Goal: Task Accomplishment & Management: Manage account settings

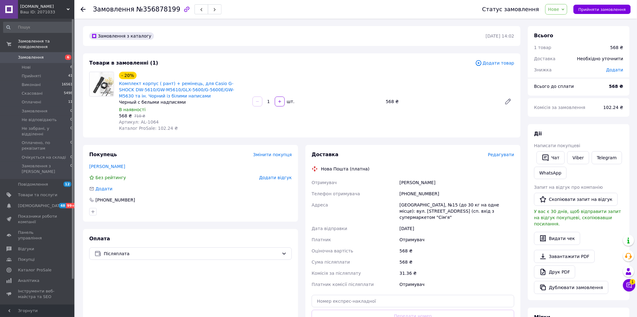
click at [505, 153] on span "Редагувати" at bounding box center [501, 154] width 26 height 5
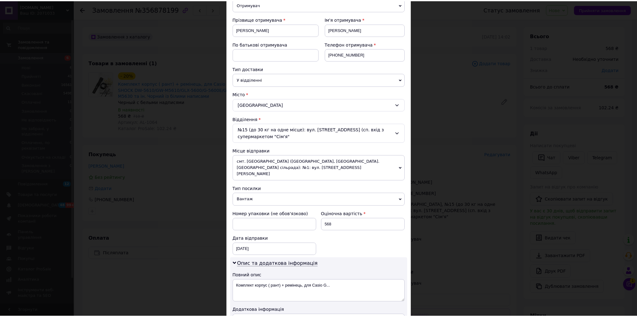
scroll to position [240, 0]
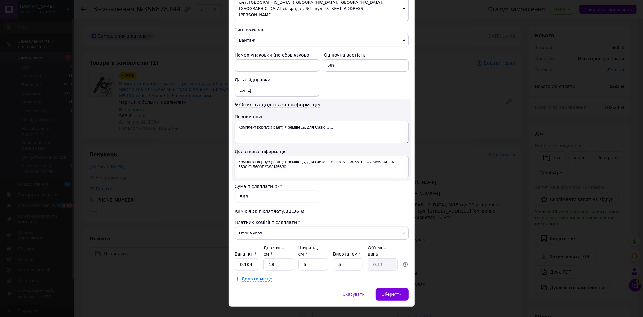
click at [523, 207] on div "× Редагування доставки Спосіб доставки Нова Пошта (платна) Платник Отримувач Ві…" at bounding box center [321, 158] width 643 height 317
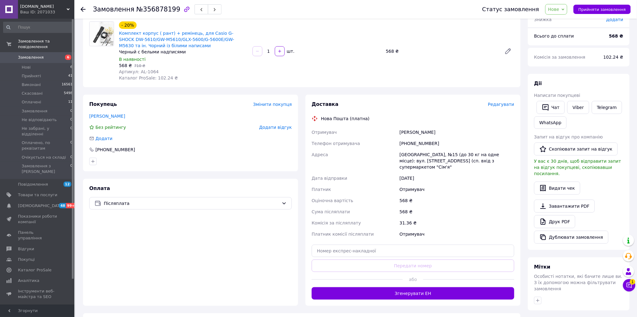
scroll to position [103, 0]
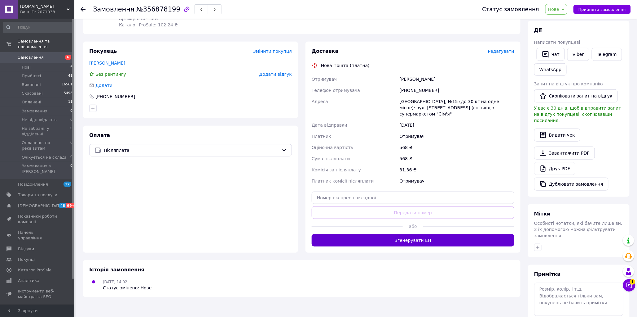
click at [440, 236] on button "Згенерувати ЕН" at bounding box center [413, 240] width 203 height 12
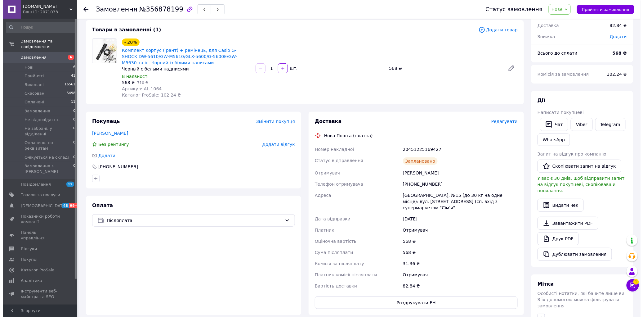
scroll to position [0, 0]
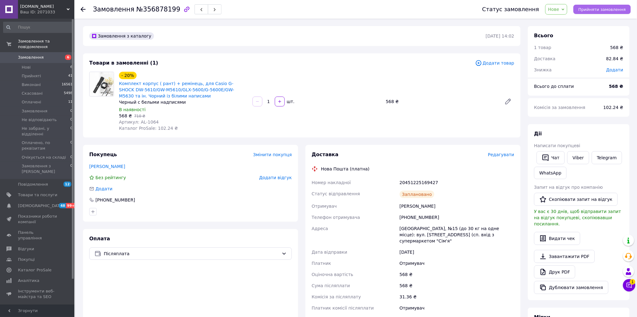
click at [603, 7] on span "Прийняти замовлення" at bounding box center [602, 9] width 47 height 5
click at [29, 99] on span "Оплачені" at bounding box center [32, 102] width 20 height 6
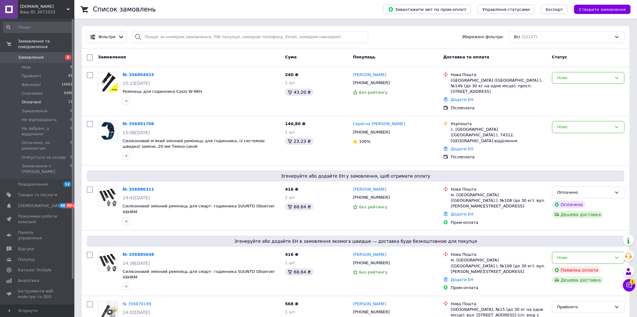
click at [32, 99] on span "Оплачені" at bounding box center [32, 102] width 20 height 6
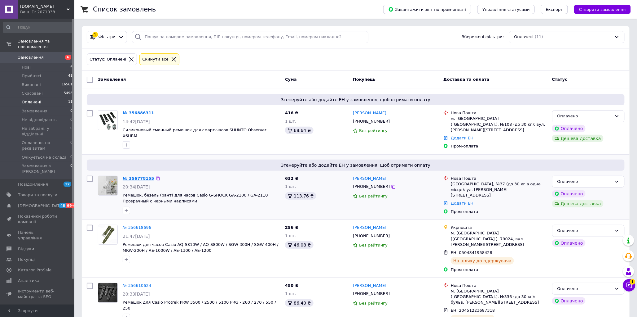
click at [137, 176] on link "№ 356778155" at bounding box center [139, 178] width 32 height 5
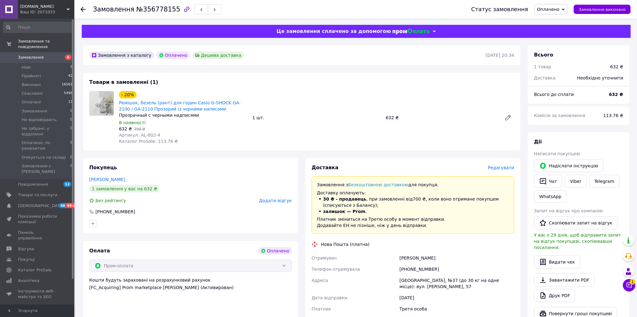
click at [507, 166] on span "Редагувати" at bounding box center [501, 167] width 26 height 5
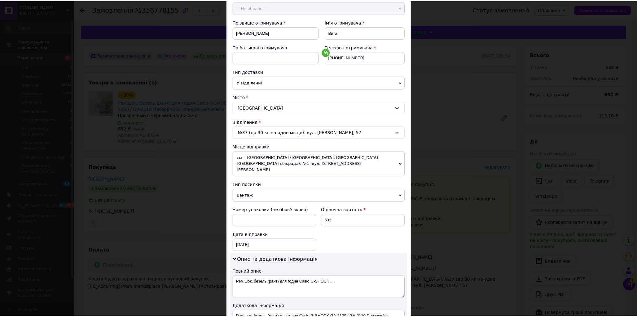
scroll to position [171, 0]
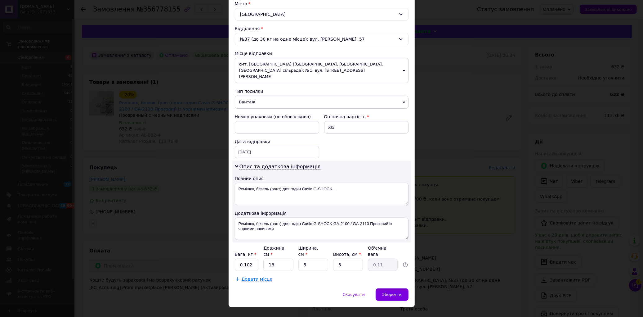
click at [487, 175] on div "× Редагування доставки Спосіб доставки Нова Пошта (платна) Платник -- Не обрано…" at bounding box center [321, 158] width 643 height 317
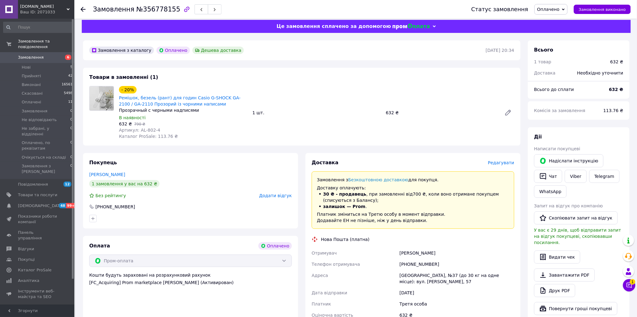
scroll to position [156, 0]
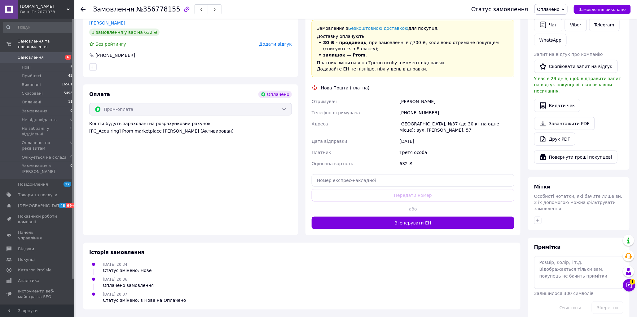
drag, startPoint x: 437, startPoint y: 224, endPoint x: 437, endPoint y: 220, distance: 4.4
click at [437, 222] on button "Згенерувати ЕН" at bounding box center [413, 222] width 203 height 12
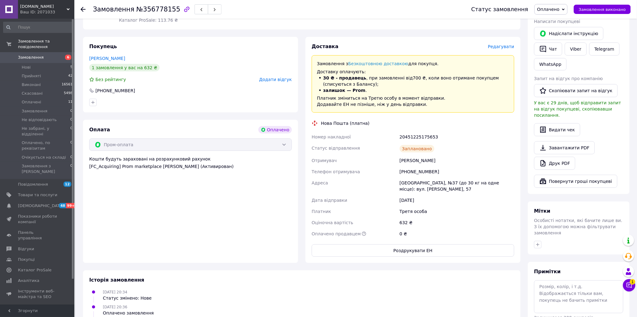
scroll to position [87, 0]
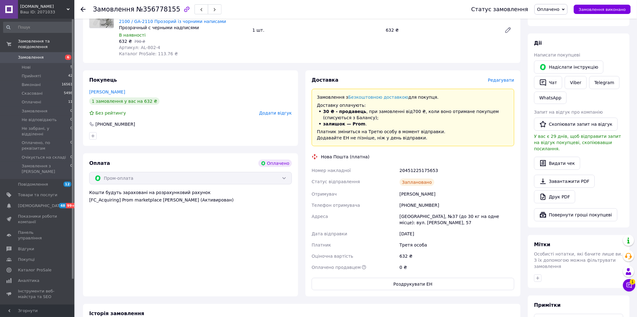
click at [35, 55] on span "Замовлення" at bounding box center [31, 58] width 26 height 6
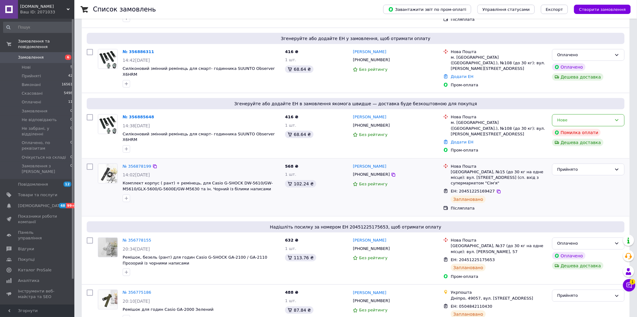
scroll to position [138, 0]
click at [38, 99] on span "Оплачені" at bounding box center [32, 102] width 20 height 6
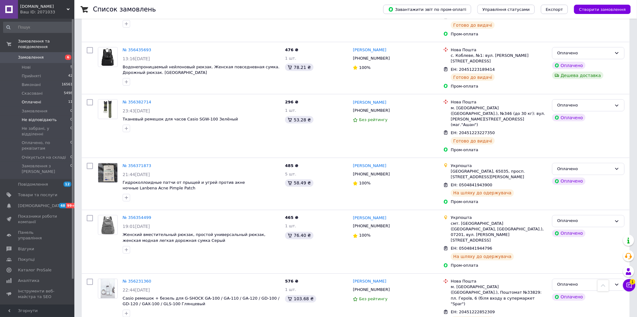
scroll to position [196, 0]
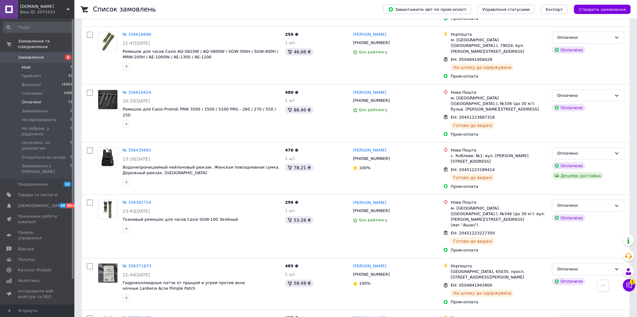
click at [24, 64] on span "Нові" at bounding box center [26, 67] width 9 height 6
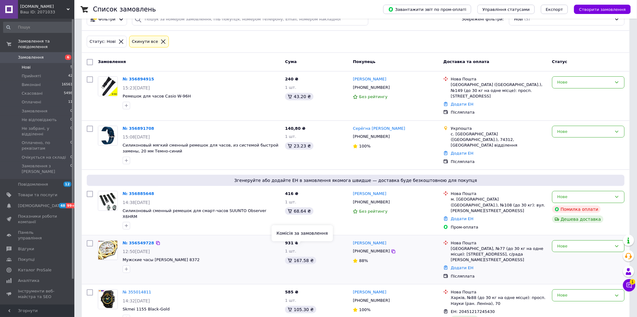
scroll to position [27, 0]
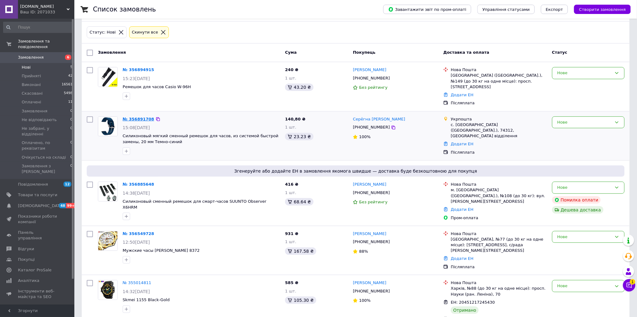
click at [134, 117] on link "№ 356891708" at bounding box center [139, 119] width 32 height 5
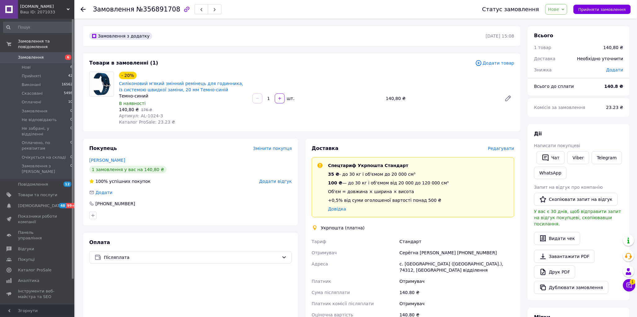
click at [504, 147] on span "Редагувати" at bounding box center [501, 148] width 26 height 5
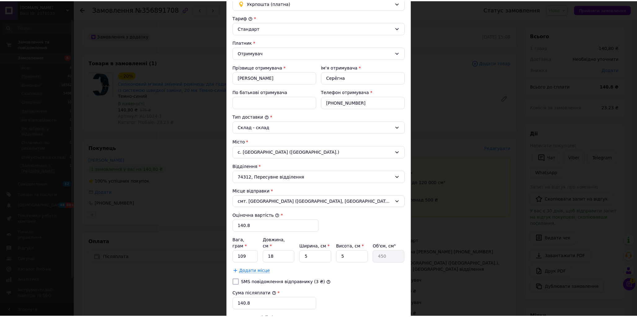
scroll to position [122, 0]
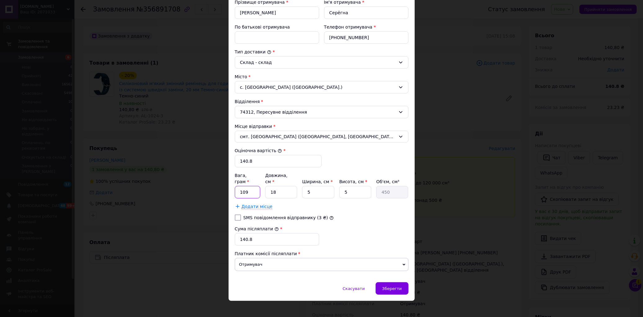
click at [250, 188] on input "109" at bounding box center [248, 192] width 26 height 12
type input "1"
type input "50"
click at [270, 162] on input "140.8" at bounding box center [278, 161] width 87 height 12
type input "142"
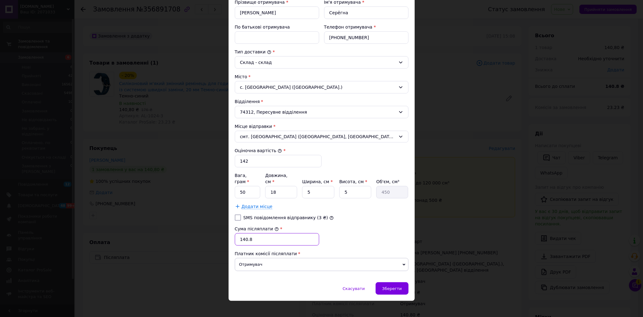
click at [273, 233] on input "140.8" at bounding box center [277, 239] width 84 height 12
type input "142"
click at [388, 228] on div "Сума післяплати * 142" at bounding box center [321, 235] width 179 height 25
click at [393, 289] on div "Зберегти" at bounding box center [391, 288] width 33 height 12
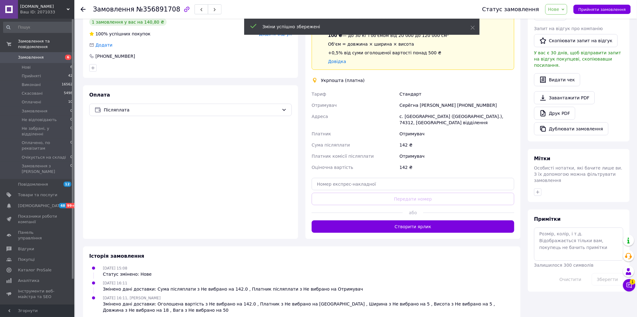
scroll to position [151, 0]
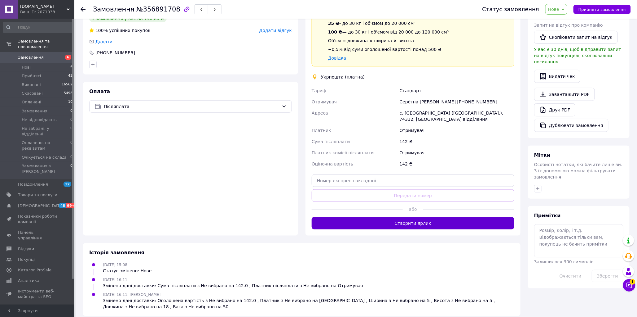
click at [436, 217] on button "Створити ярлик" at bounding box center [413, 223] width 203 height 12
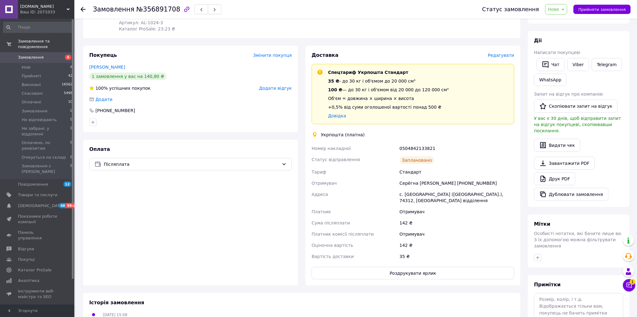
scroll to position [5, 0]
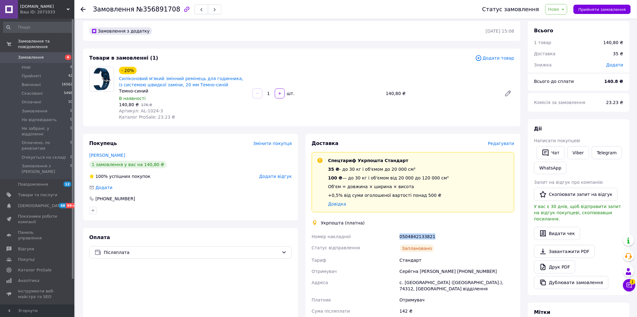
copy div "0504842133821"
drag, startPoint x: 437, startPoint y: 234, endPoint x: 159, endPoint y: 288, distance: 283.0
click at [397, 234] on div "Номер накладної 0504842133821 Статус відправлення Заплановано Тариф Стандарт От…" at bounding box center [413, 290] width 205 height 119
click at [414, 233] on div "0504842133821" at bounding box center [457, 236] width 117 height 11
drag, startPoint x: 411, startPoint y: 236, endPoint x: 421, endPoint y: 237, distance: 9.9
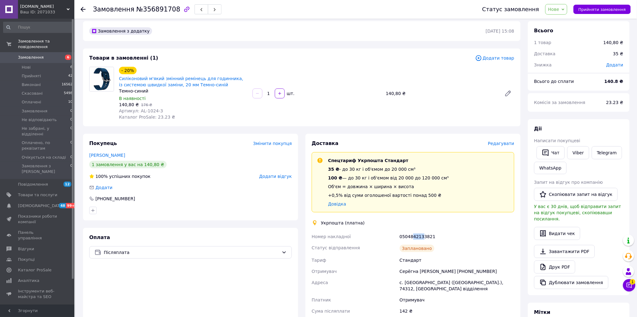
click at [421, 237] on div "0504842133821" at bounding box center [457, 236] width 117 height 11
click at [605, 10] on span "Прийняти замовлення" at bounding box center [602, 9] width 47 height 5
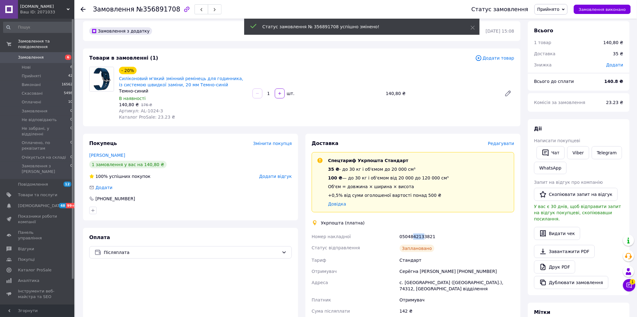
click at [42, 55] on span "Замовлення" at bounding box center [37, 58] width 39 height 6
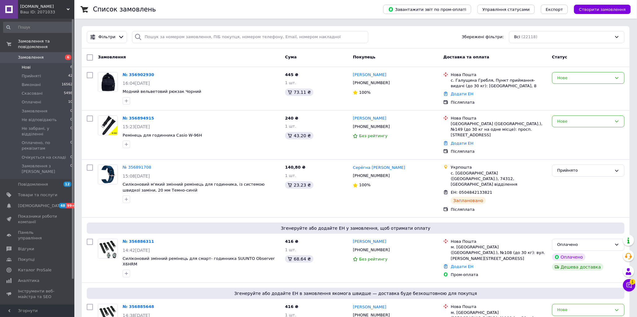
click at [29, 64] on span "Нові" at bounding box center [26, 67] width 9 height 6
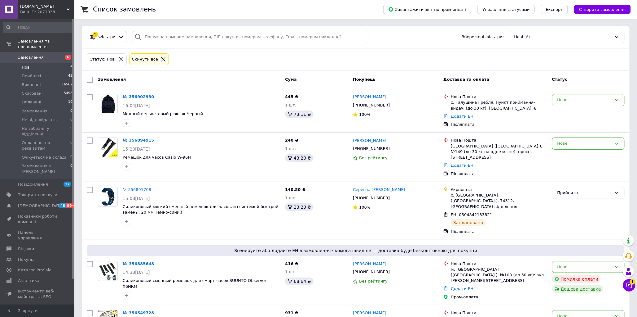
click at [38, 55] on span "Замовлення" at bounding box center [31, 58] width 26 height 6
